Goal: Information Seeking & Learning: Learn about a topic

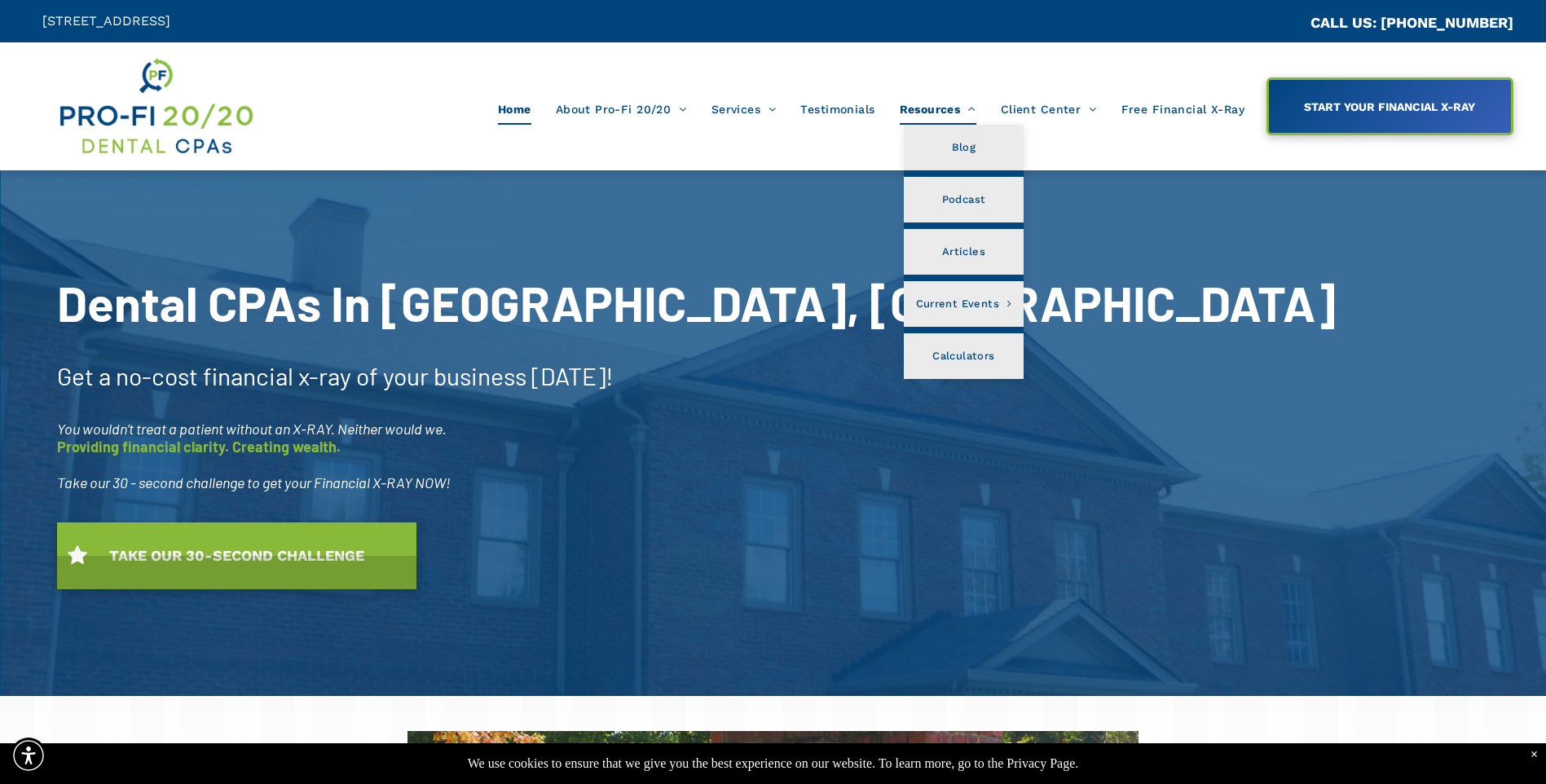
click at [948, 118] on span "Resources" at bounding box center [939, 109] width 76 height 31
